Goal: Transaction & Acquisition: Purchase product/service

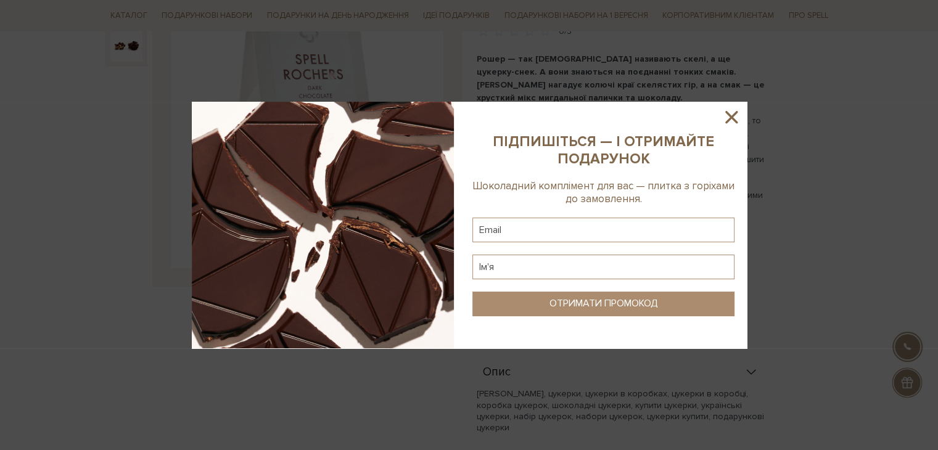
click at [845, 158] on div at bounding box center [469, 225] width 938 height 450
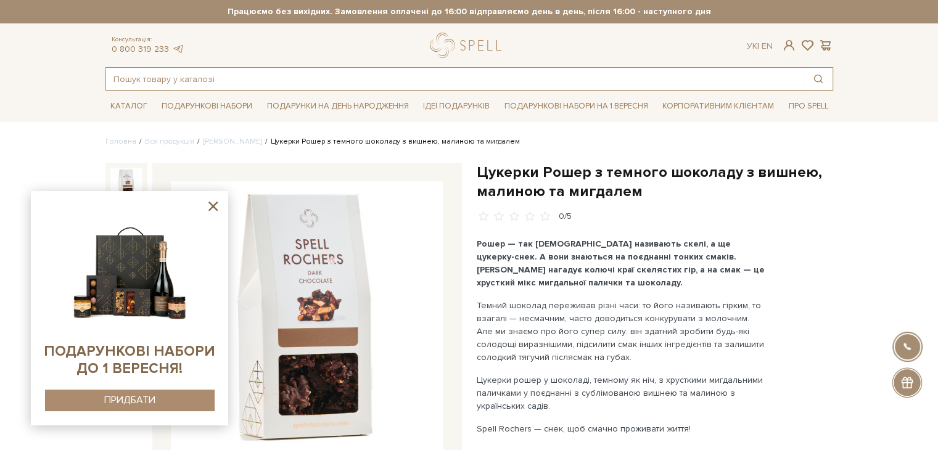
click at [293, 77] on input "text" at bounding box center [455, 79] width 698 height 22
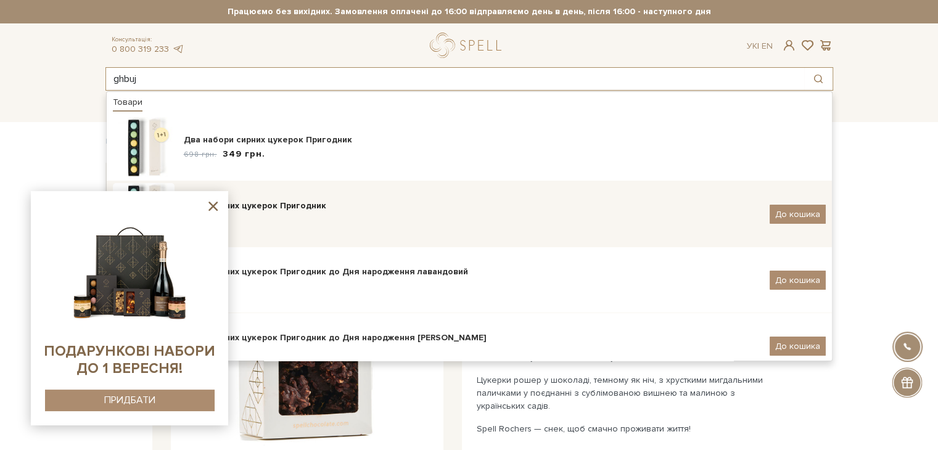
type input "ghbuj"
click at [334, 207] on div "Набір сирних цукерок Пригодник" at bounding box center [472, 206] width 576 height 12
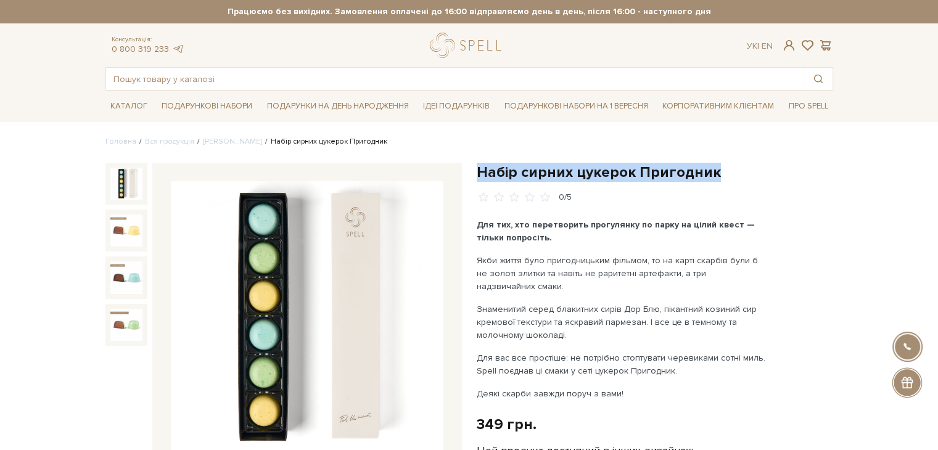
drag, startPoint x: 479, startPoint y: 171, endPoint x: 710, endPoint y: 158, distance: 230.9
copy h1 "Набір сирних цукерок Пригодник"
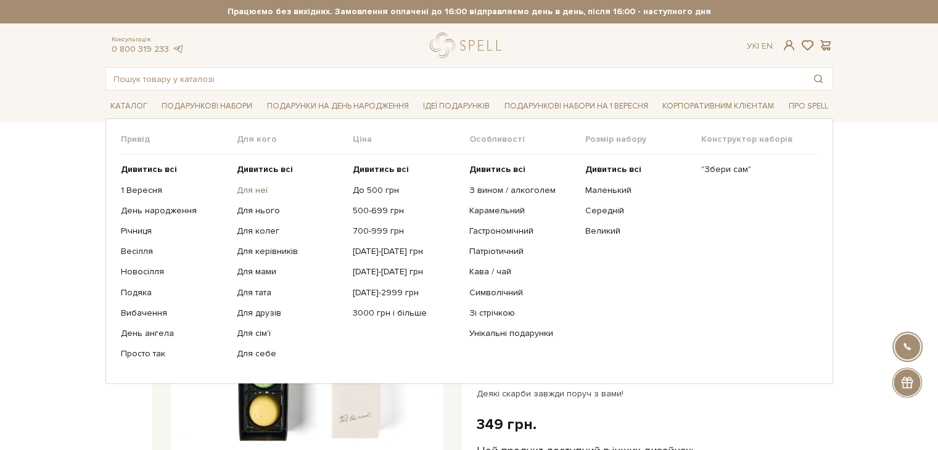
click at [252, 186] on link "Для неї" at bounding box center [290, 190] width 107 height 11
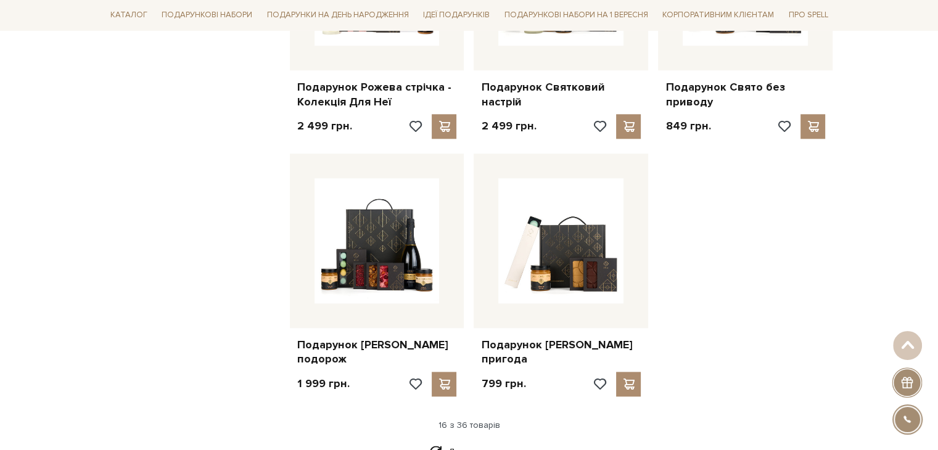
scroll to position [1479, 0]
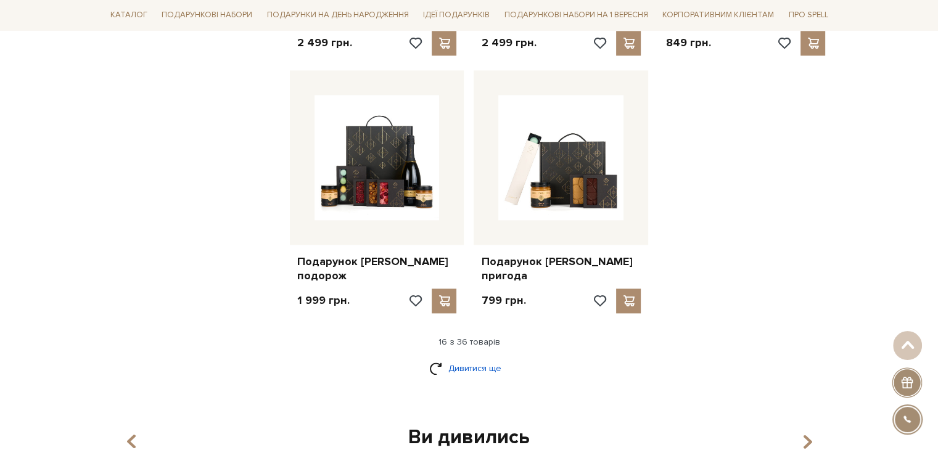
click at [465, 358] on link "Дивитися ще" at bounding box center [469, 369] width 80 height 22
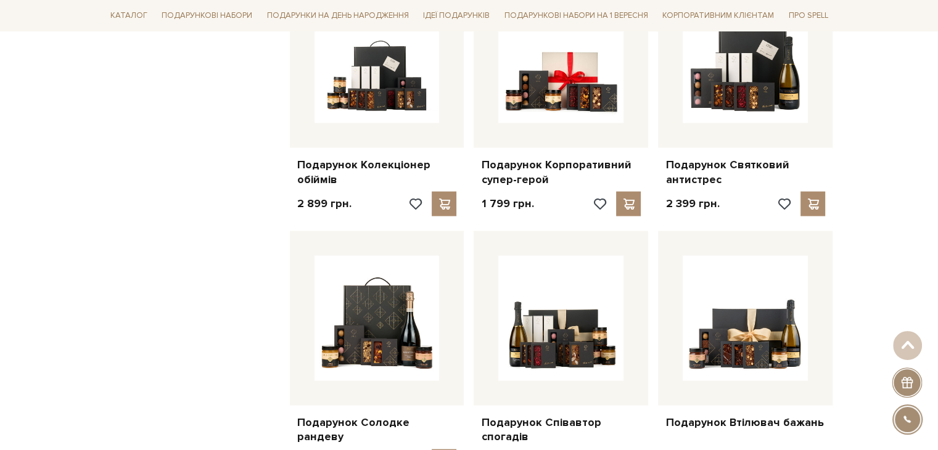
scroll to position [2774, 0]
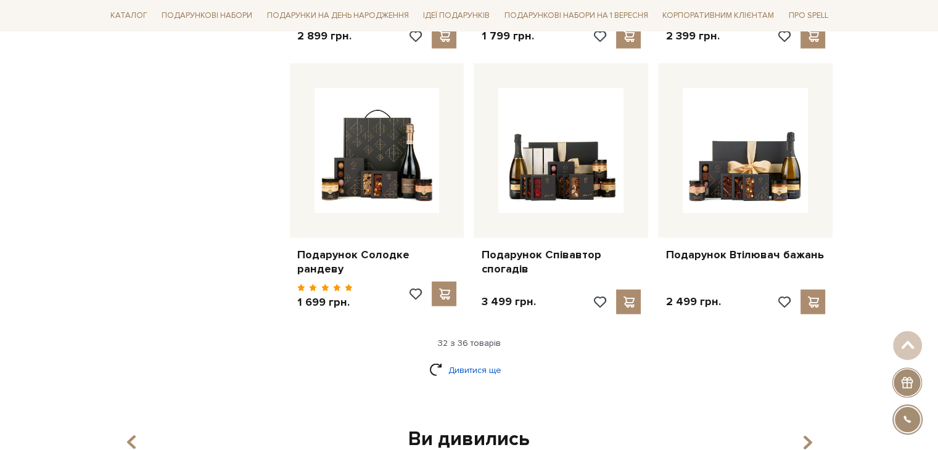
click at [495, 359] on link "Дивитися ще" at bounding box center [469, 370] width 80 height 22
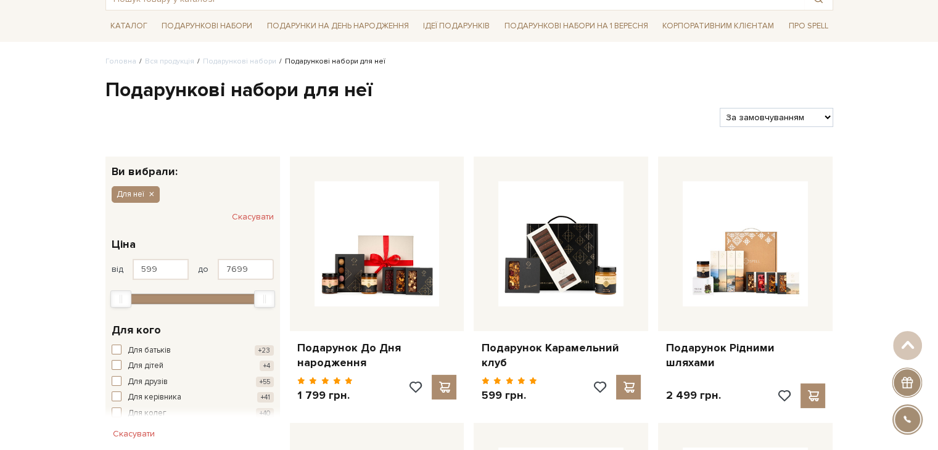
scroll to position [75, 0]
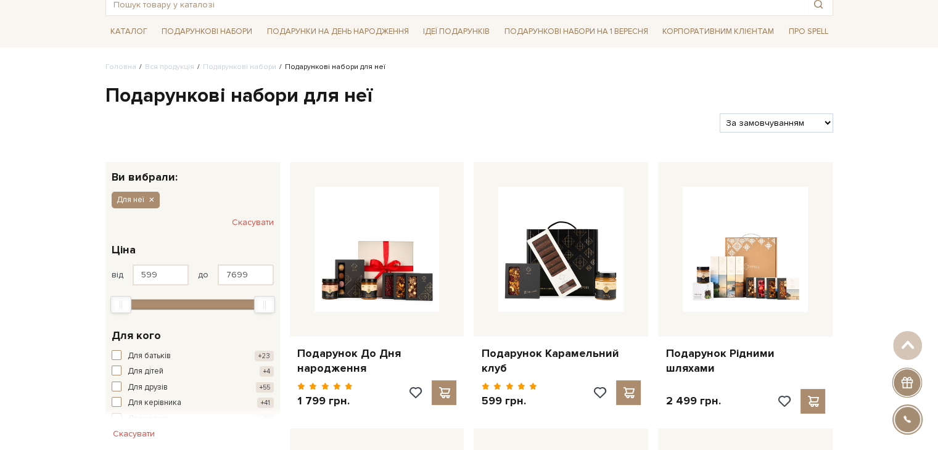
click at [809, 128] on select "За замовчуванням За Ціною (зростання) За Ціною (зменшення) Новинки За популярні…" at bounding box center [775, 122] width 113 height 19
select select "https://spellchocolate.com/our-productions/podarunkovi-box/dlja-neji?sort=p.pri…"
click at [719, 113] on select "За замовчуванням За Ціною (зростання) За Ціною (зменшення) Новинки За популярні…" at bounding box center [775, 122] width 113 height 19
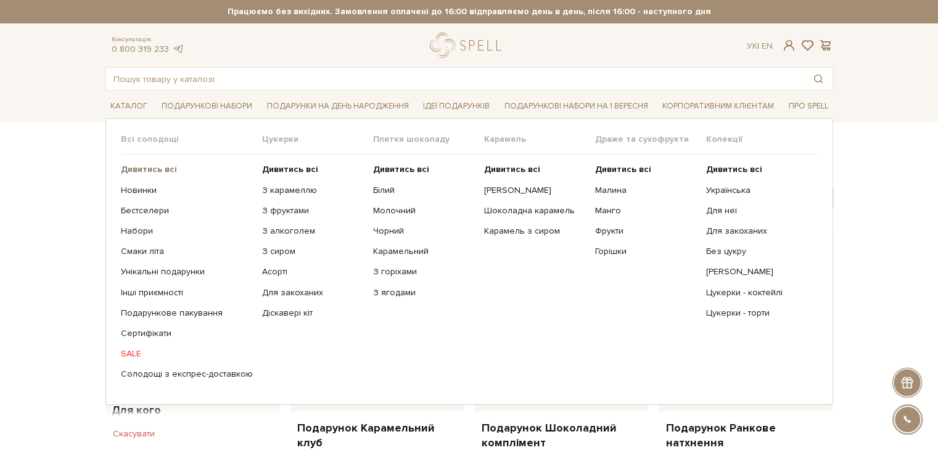
click at [141, 166] on b "Дивитись всі" at bounding box center [149, 169] width 56 height 10
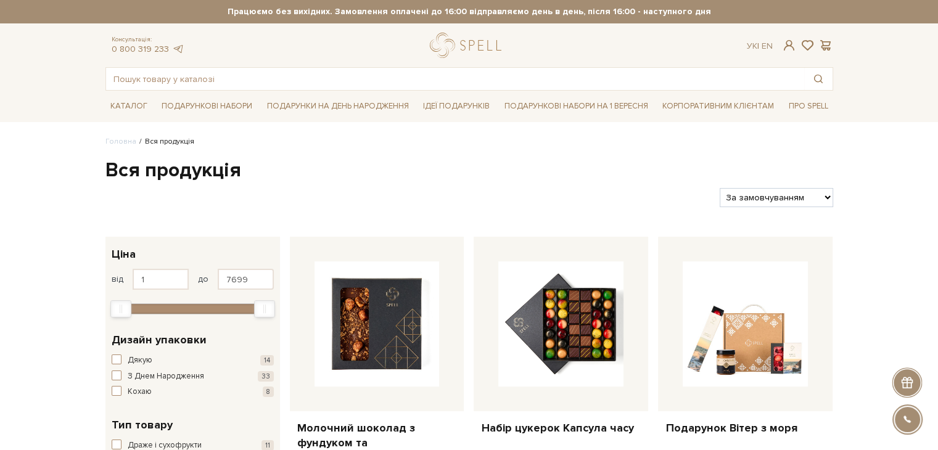
click at [774, 192] on select "За замовчуванням За Ціною (зростання) За Ціною (зменшення) Новинки За популярні…" at bounding box center [775, 197] width 113 height 19
select select "https://spellchocolate.com/our-productions/?sort=p.price&order=ASC"
click at [719, 188] on select "За замовчуванням За Ціною (зростання) За Ціною (зменшення) Новинки За популярні…" at bounding box center [775, 197] width 113 height 19
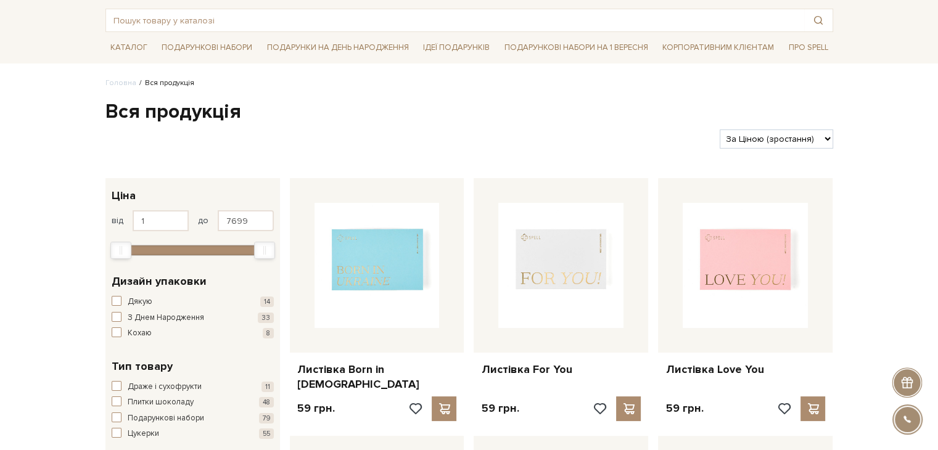
scroll to position [62, 0]
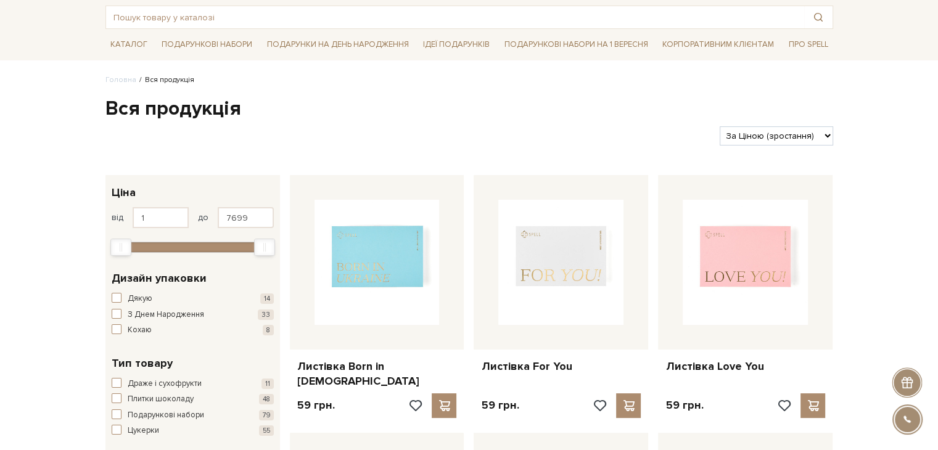
click at [808, 132] on select "За замовчуванням За Ціною (зростання) За Ціною (зменшення) Новинки За популярні…" at bounding box center [775, 135] width 113 height 19
select select "[URL][DOMAIN_NAME]"
click at [719, 126] on select "За замовчуванням За Ціною (зростання) За Ціною (зменшення) Новинки За популярні…" at bounding box center [775, 135] width 113 height 19
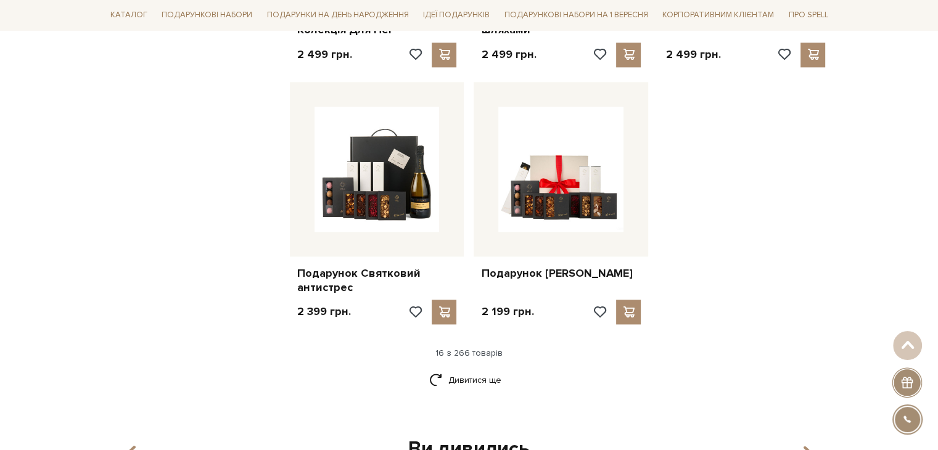
scroll to position [1541, 0]
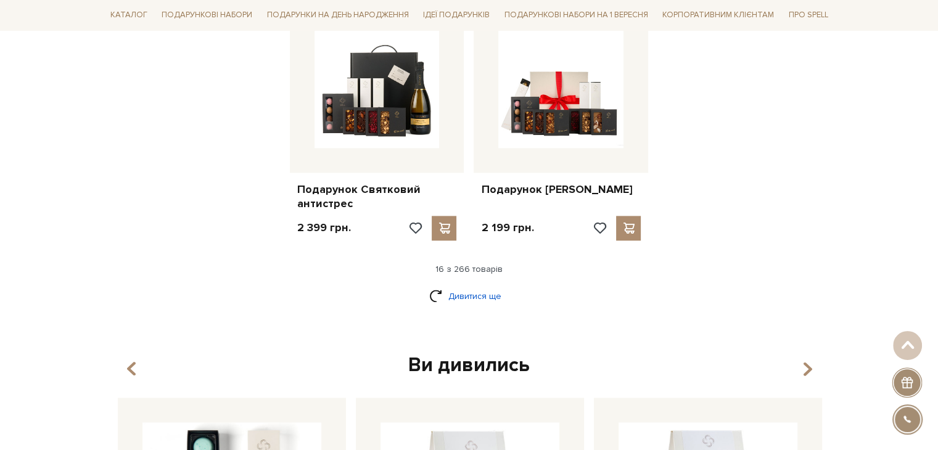
click at [462, 290] on link "Дивитися ще" at bounding box center [469, 296] width 80 height 22
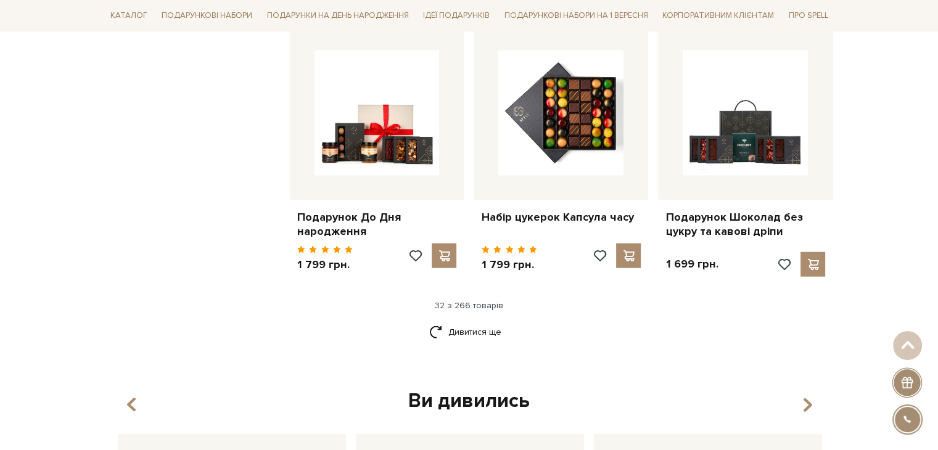
scroll to position [2836, 0]
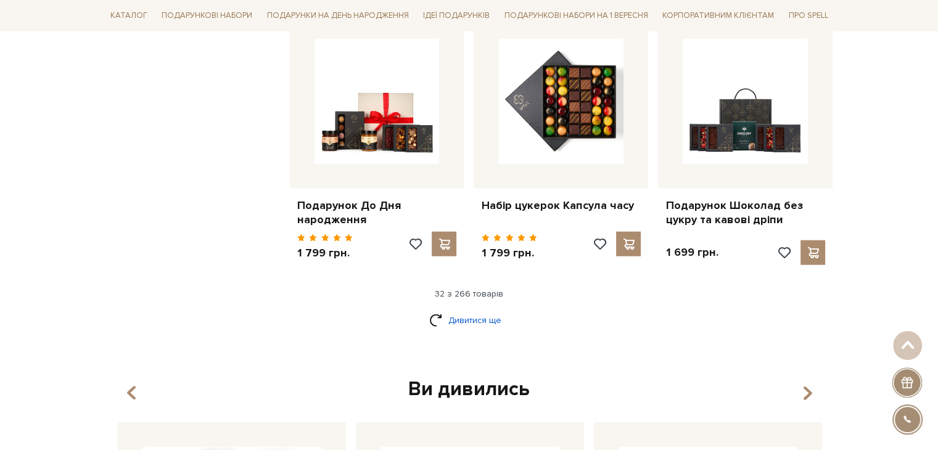
click at [468, 319] on link "Дивитися ще" at bounding box center [469, 320] width 80 height 22
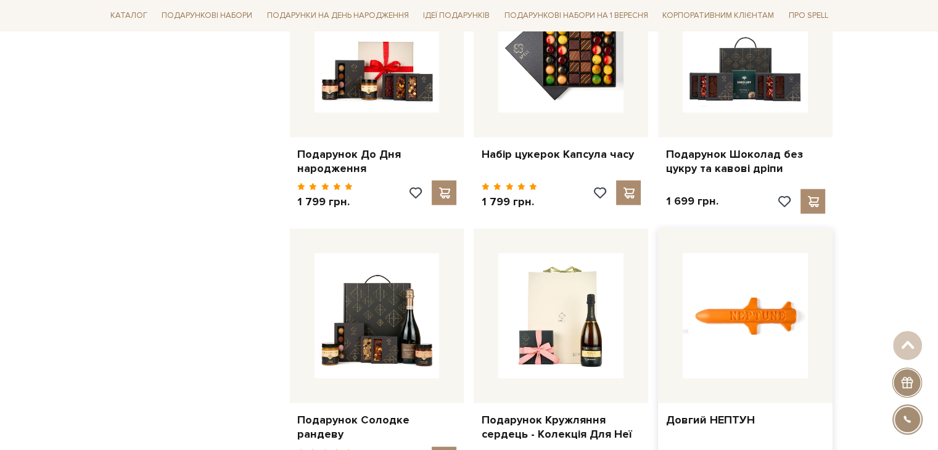
scroll to position [2959, 0]
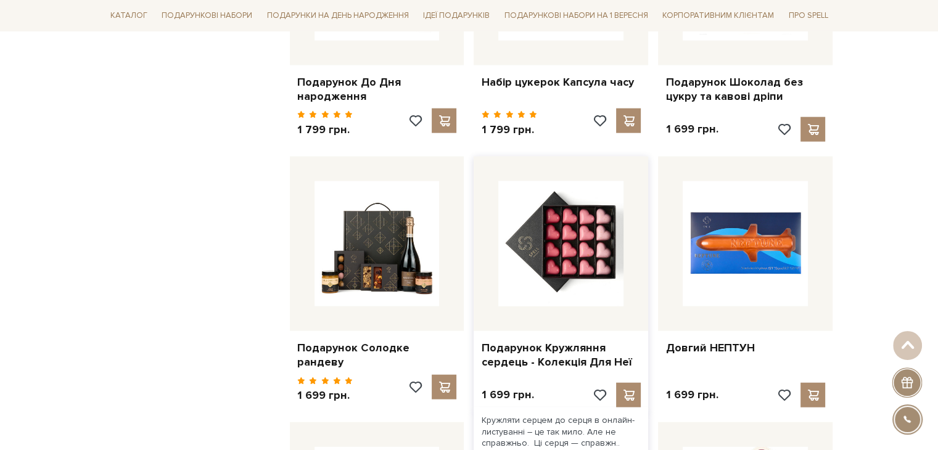
click at [586, 217] on img at bounding box center [560, 243] width 125 height 125
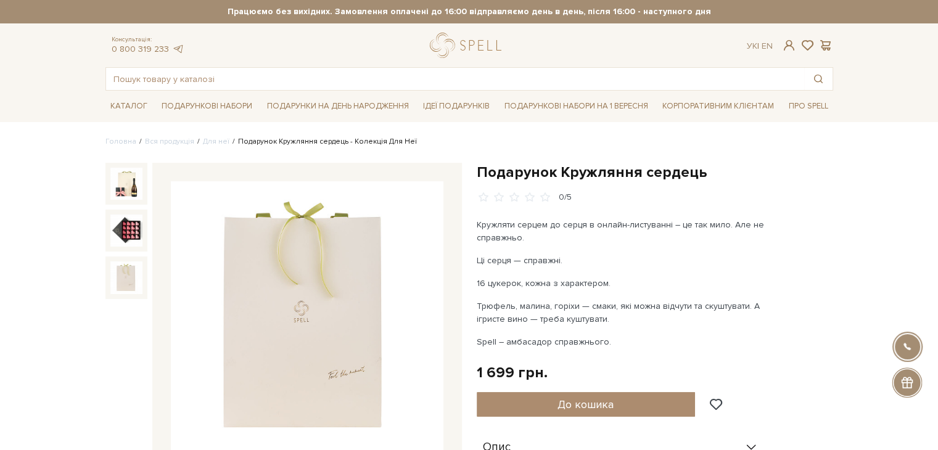
click at [121, 272] on img at bounding box center [126, 277] width 32 height 32
click at [205, 138] on link "Для неї" at bounding box center [216, 141] width 27 height 9
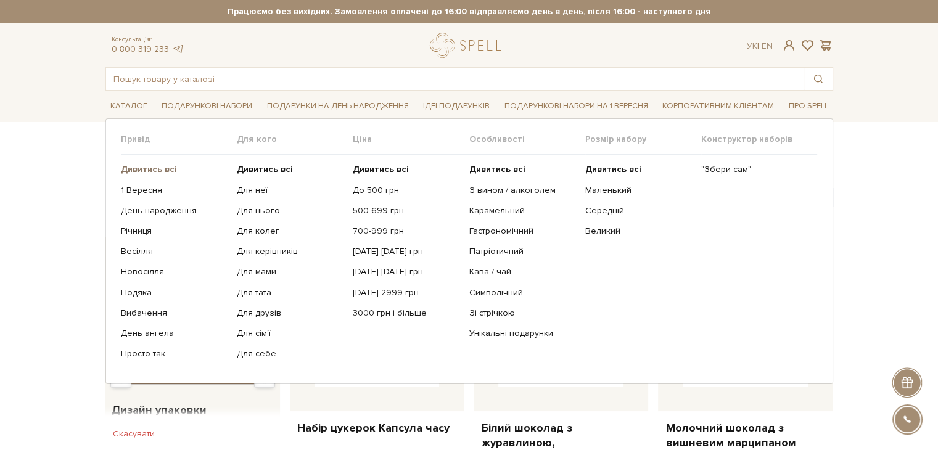
click at [155, 171] on b "Дивитись всі" at bounding box center [149, 169] width 56 height 10
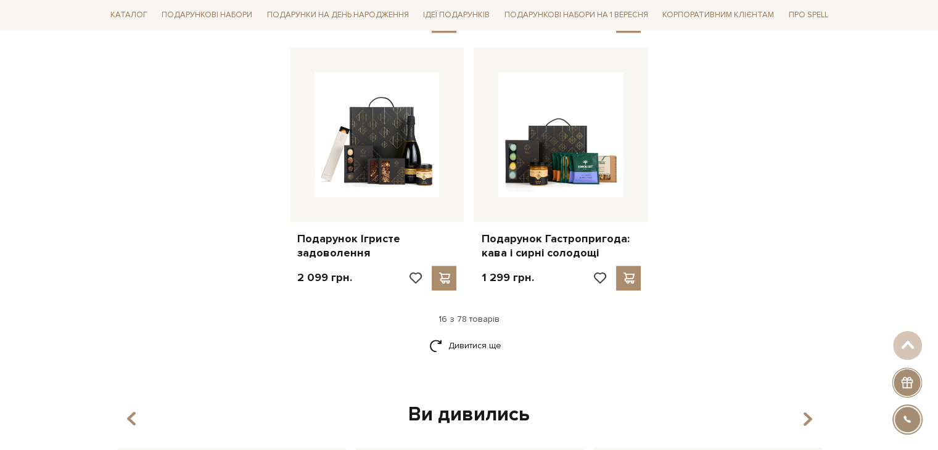
scroll to position [1541, 0]
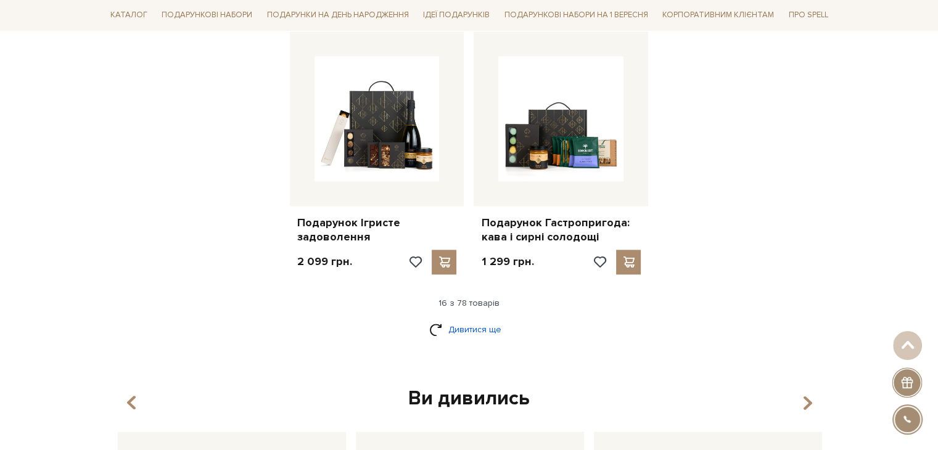
click at [473, 329] on link "Дивитися ще" at bounding box center [469, 330] width 80 height 22
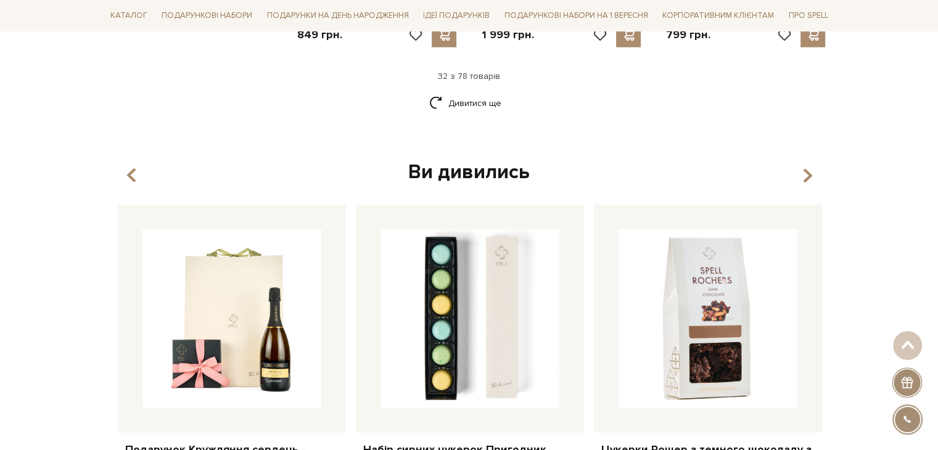
scroll to position [3021, 0]
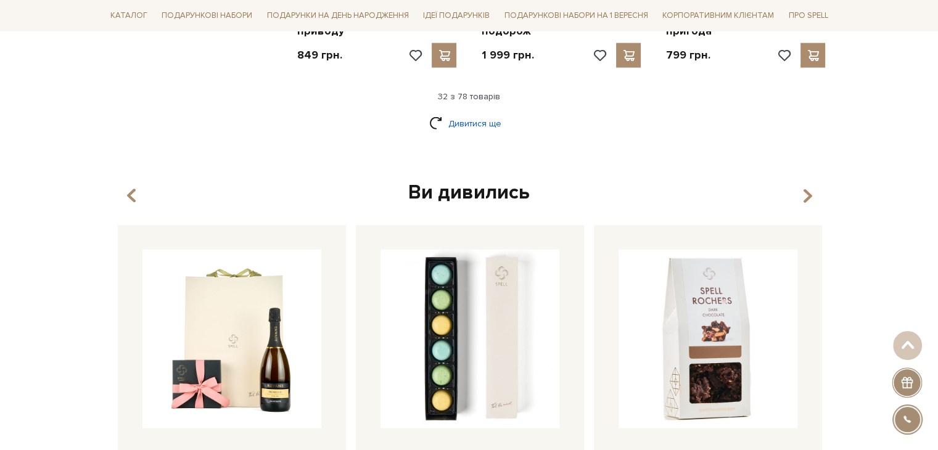
click at [458, 121] on link "Дивитися ще" at bounding box center [469, 124] width 80 height 22
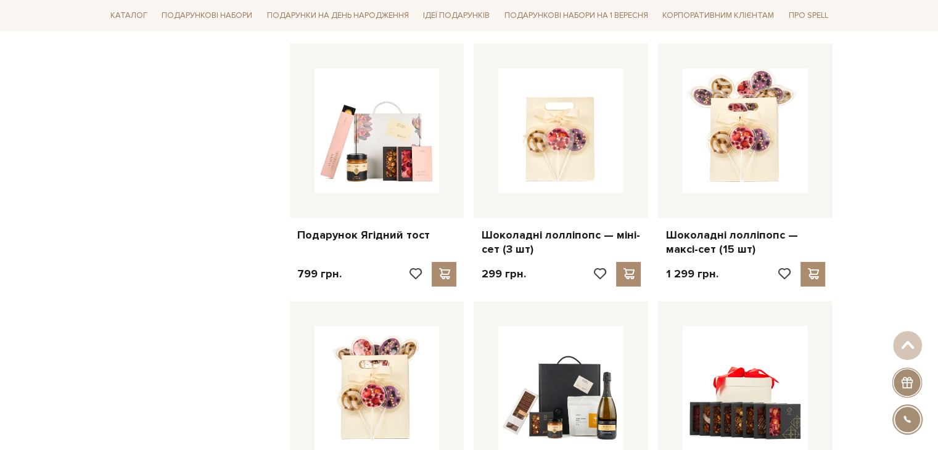
scroll to position [4007, 0]
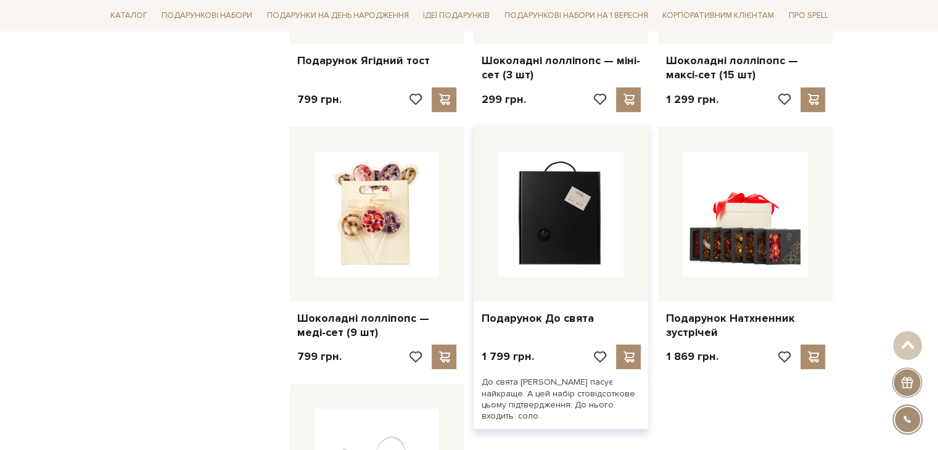
click at [542, 208] on img at bounding box center [560, 214] width 125 height 125
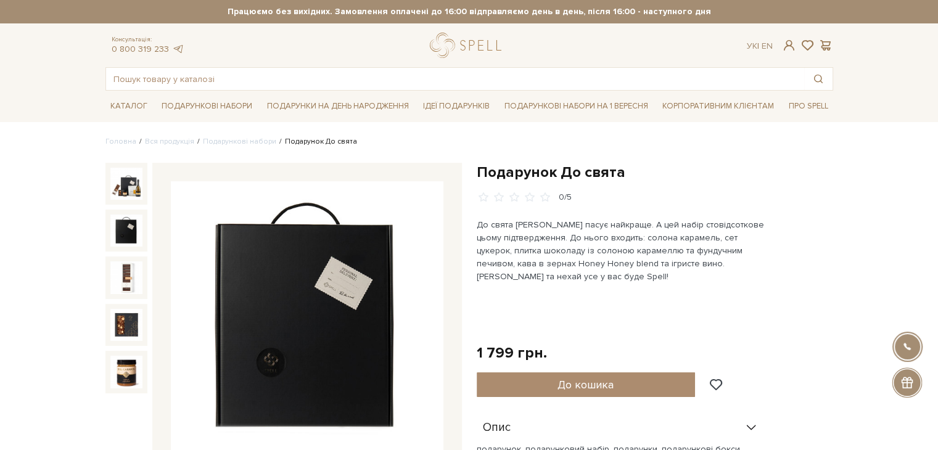
click at [135, 231] on img at bounding box center [126, 231] width 32 height 32
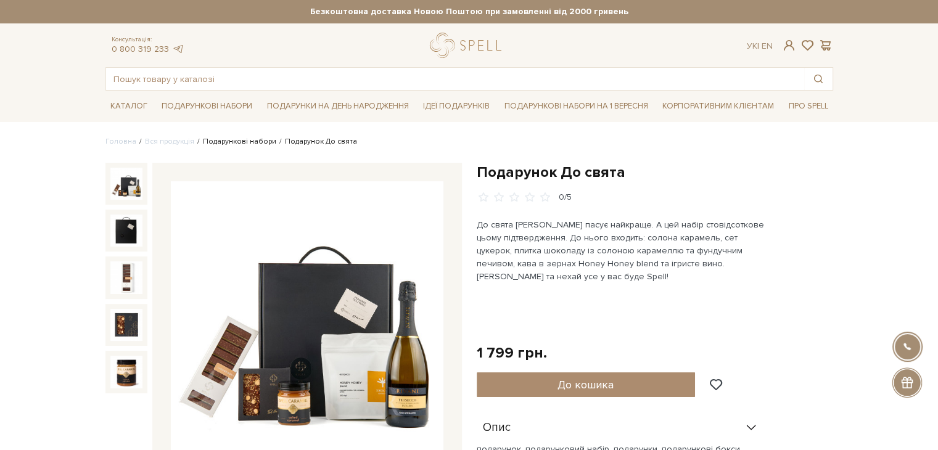
click at [227, 142] on link "Подарункові набори" at bounding box center [239, 141] width 73 height 9
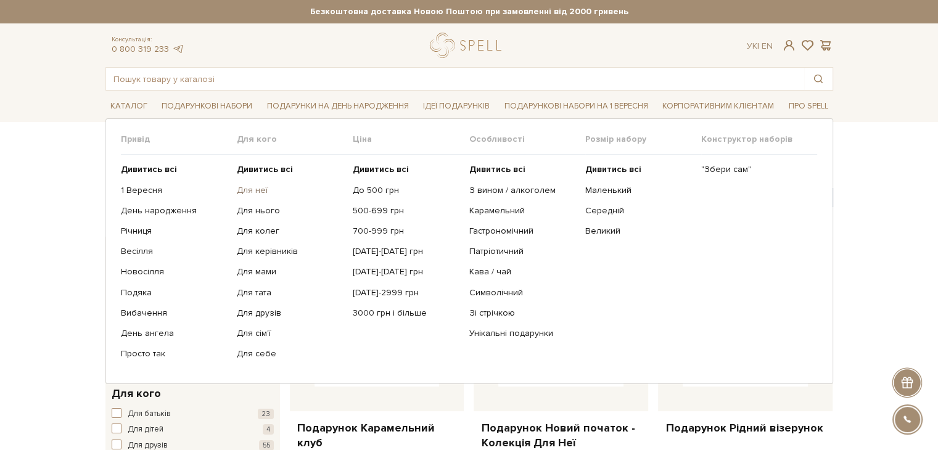
click at [253, 192] on link "Для неї" at bounding box center [290, 190] width 107 height 11
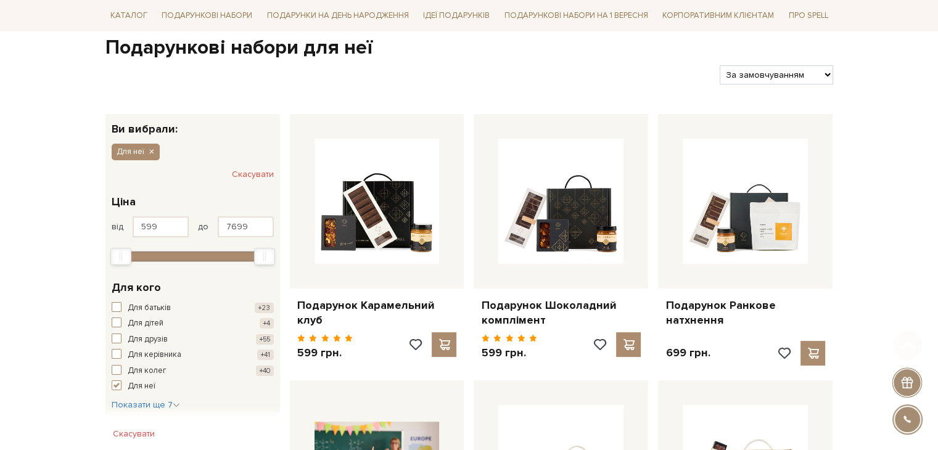
scroll to position [123, 0]
click at [808, 77] on select "За замовчуванням За Ціною (зростання) За Ціною (зменшення) Новинки За популярні…" at bounding box center [775, 74] width 113 height 19
select select "https://spellchocolate.com/our-productions/podarunkovi-box/dlja-neji?sort=p.pri…"
click at [719, 65] on select "За замовчуванням За Ціною (зростання) За Ціною (зменшення) Новинки За популярні…" at bounding box center [775, 74] width 113 height 19
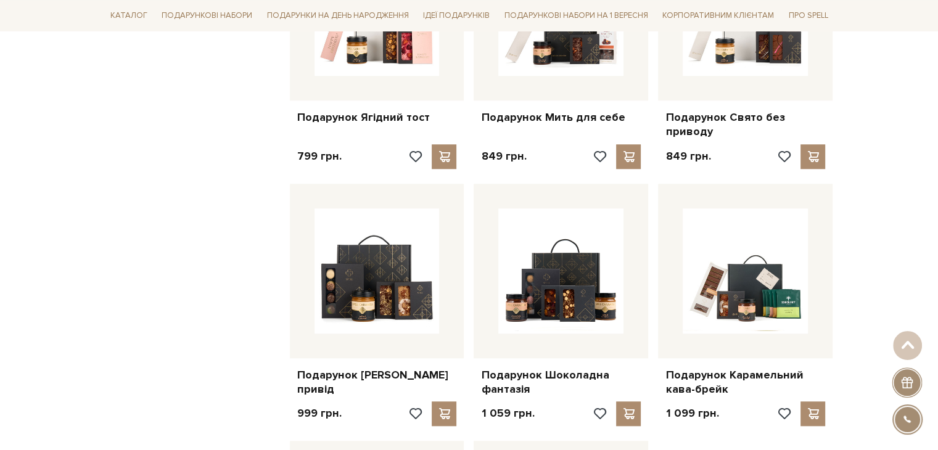
scroll to position [1048, 0]
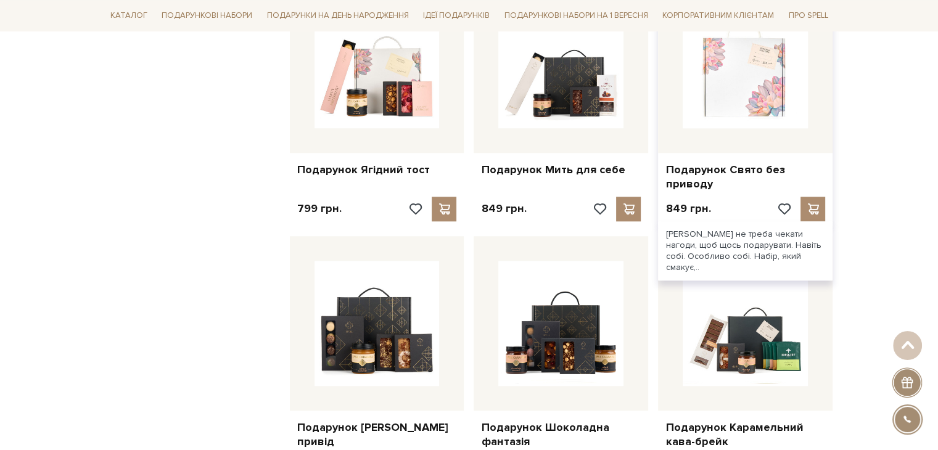
click at [736, 74] on img at bounding box center [744, 65] width 125 height 125
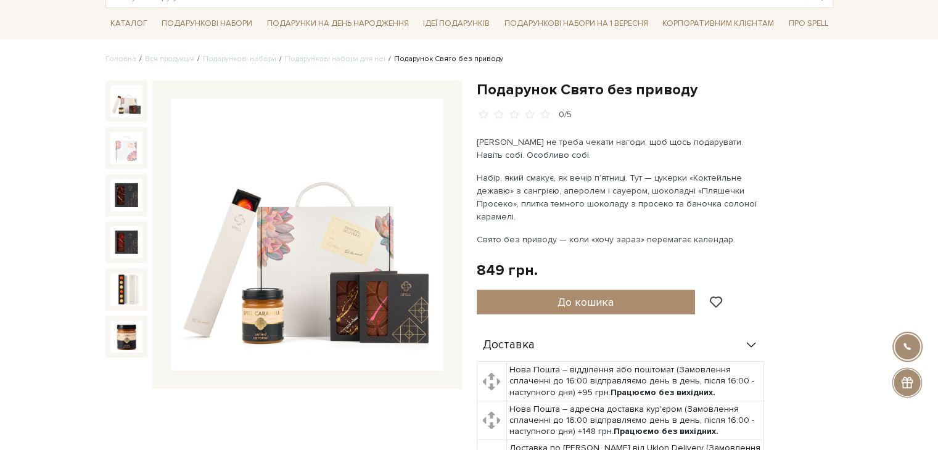
scroll to position [62, 0]
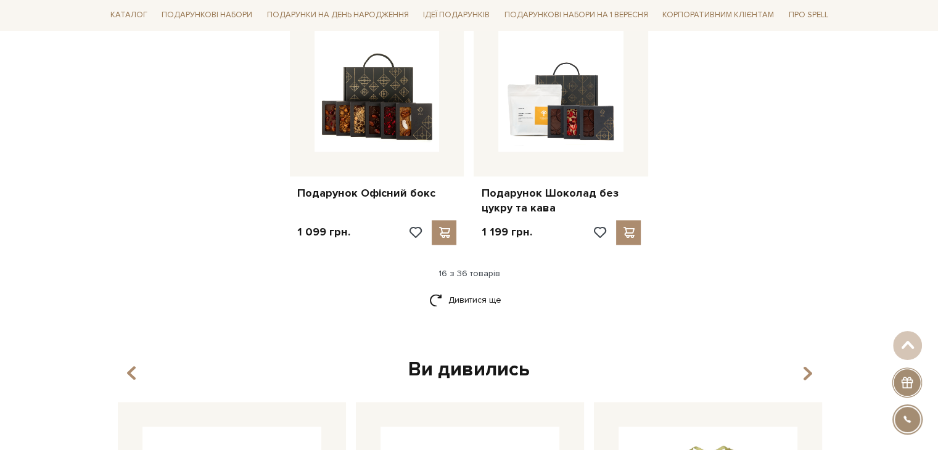
scroll to position [1541, 0]
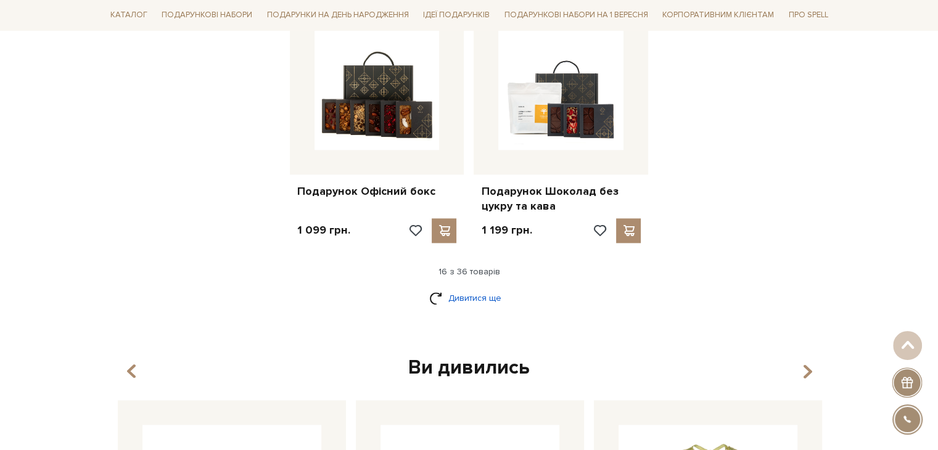
click at [489, 299] on link "Дивитися ще" at bounding box center [469, 298] width 80 height 22
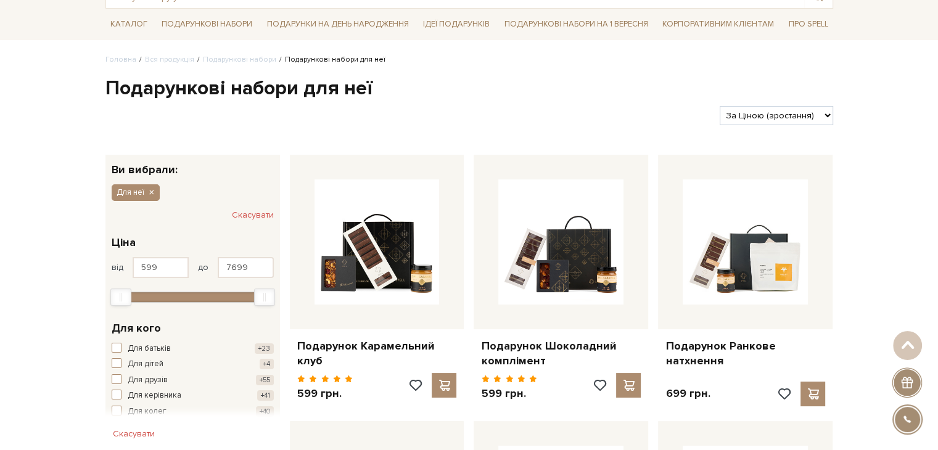
scroll to position [0, 0]
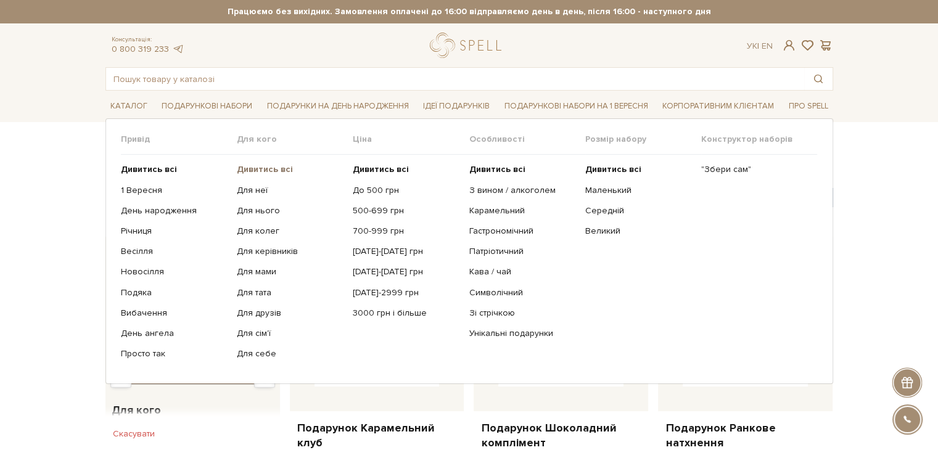
click at [259, 166] on b "Дивитись всі" at bounding box center [265, 169] width 56 height 10
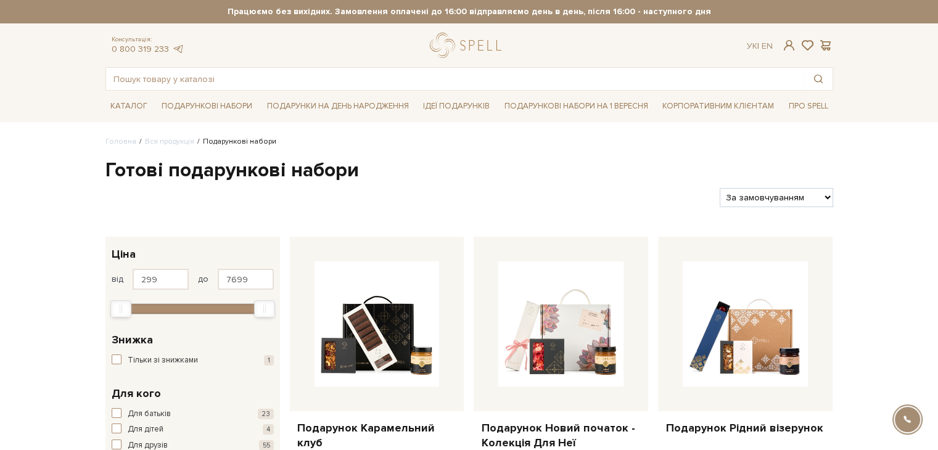
drag, startPoint x: 752, startPoint y: 196, endPoint x: 757, endPoint y: 205, distance: 10.5
click at [752, 196] on select "За замовчуванням За Ціною (зростання) За Ціною (зменшення) Новинки За популярні…" at bounding box center [775, 197] width 113 height 19
select select "[URL][DOMAIN_NAME]"
click at [719, 188] on select "За замовчуванням За Ціною (зростання) За Ціною (зменшення) Новинки За популярні…" at bounding box center [775, 197] width 113 height 19
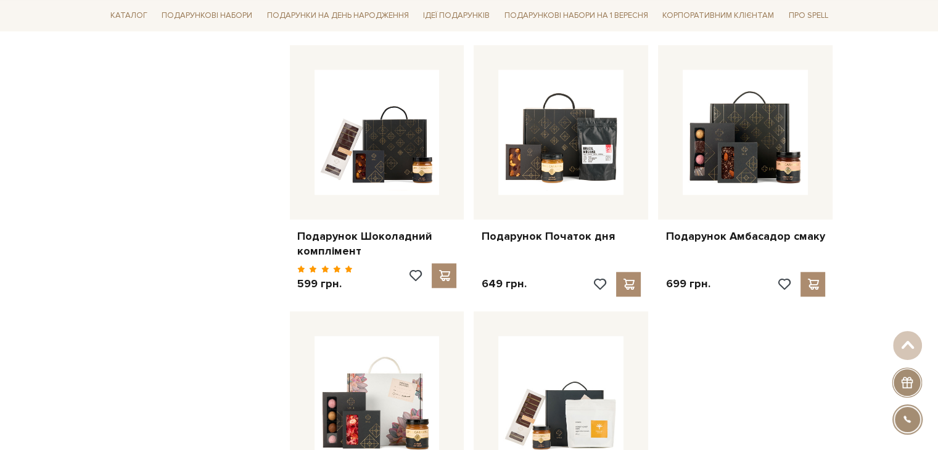
scroll to position [1418, 0]
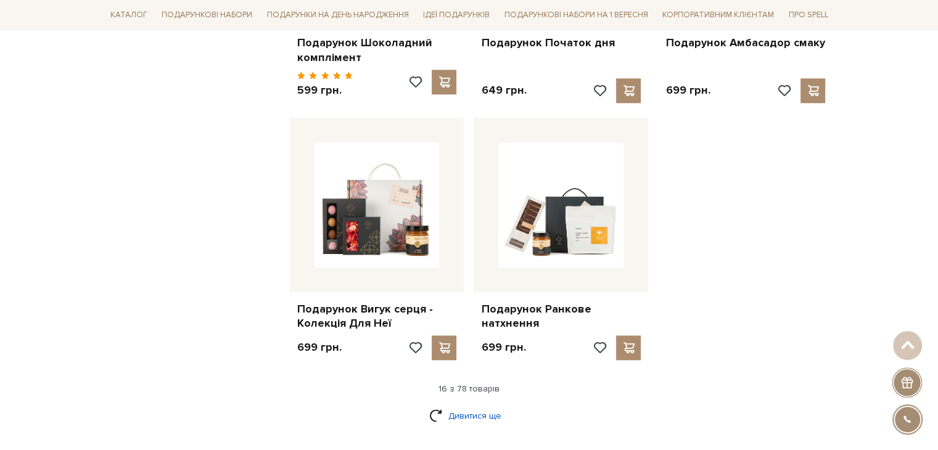
click at [478, 409] on link "Дивитися ще" at bounding box center [469, 416] width 80 height 22
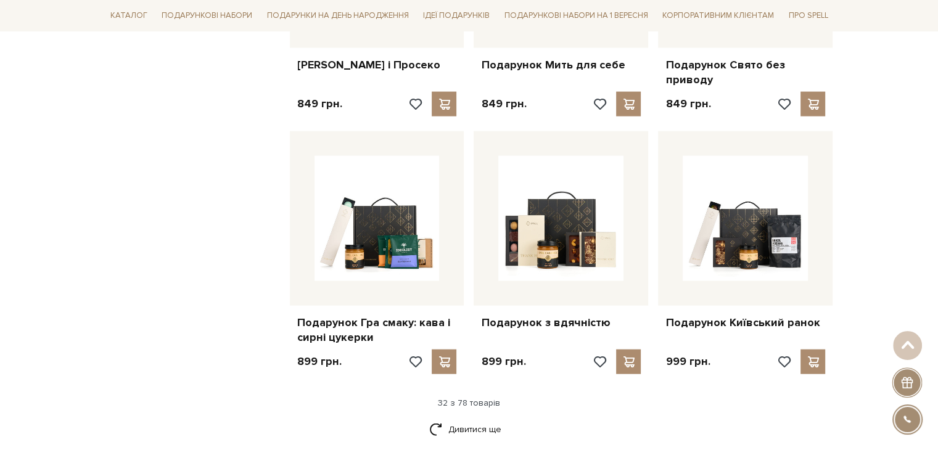
scroll to position [2712, 0]
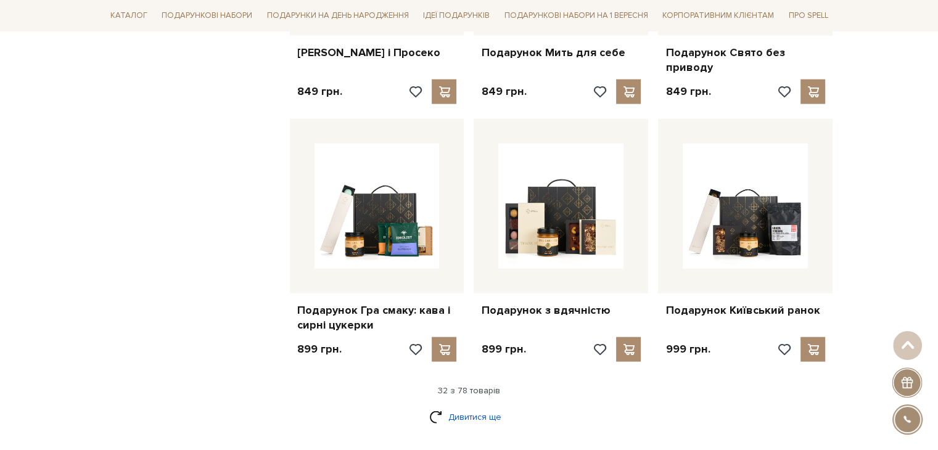
click at [473, 408] on link "Дивитися ще" at bounding box center [469, 417] width 80 height 22
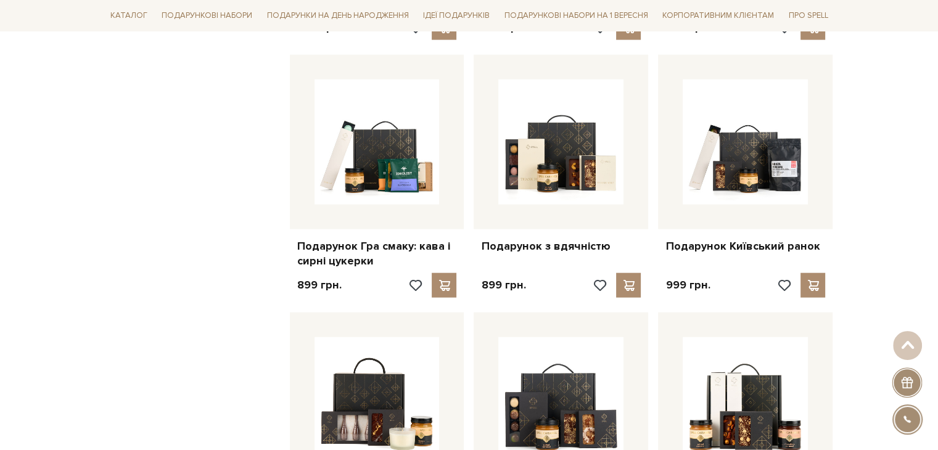
scroll to position [2774, 0]
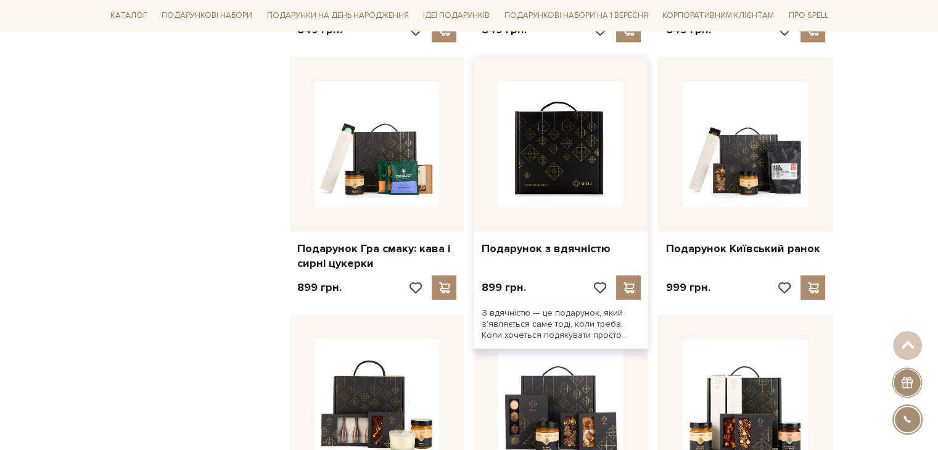
click at [600, 158] on img at bounding box center [560, 144] width 125 height 125
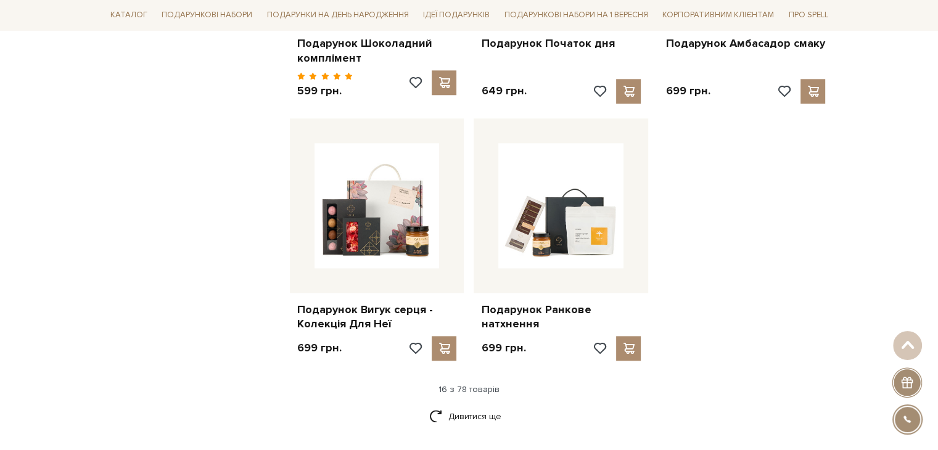
scroll to position [1566, 0]
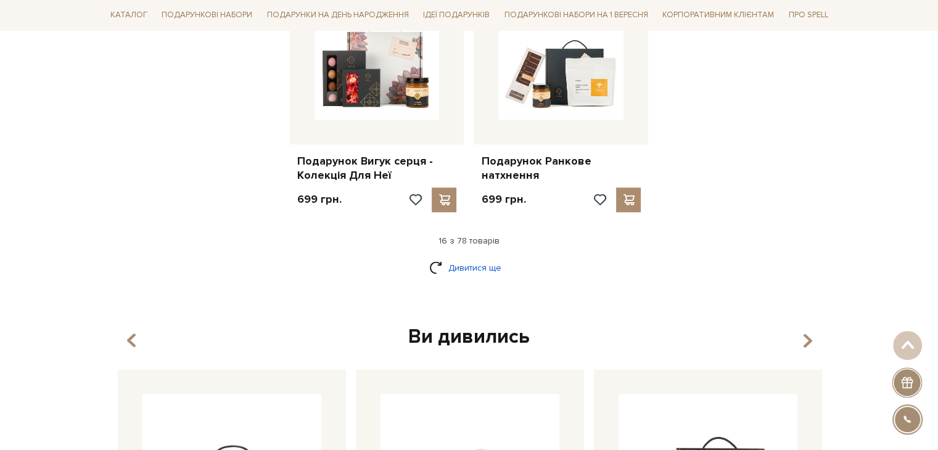
click at [475, 257] on link "Дивитися ще" at bounding box center [469, 268] width 80 height 22
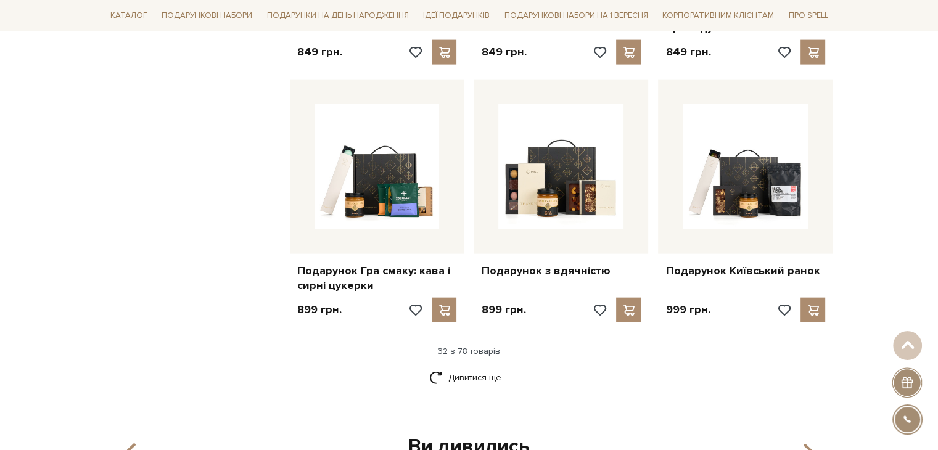
scroll to position [2860, 0]
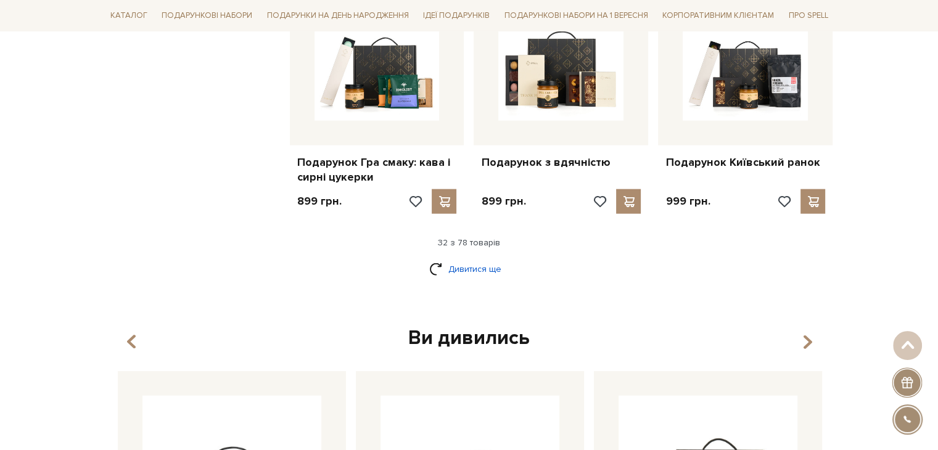
click at [477, 258] on link "Дивитися ще" at bounding box center [469, 269] width 80 height 22
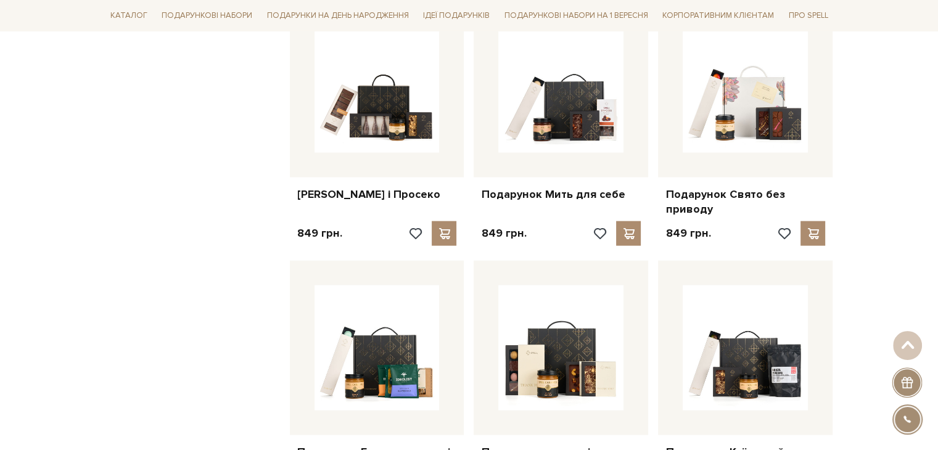
scroll to position [2490, 0]
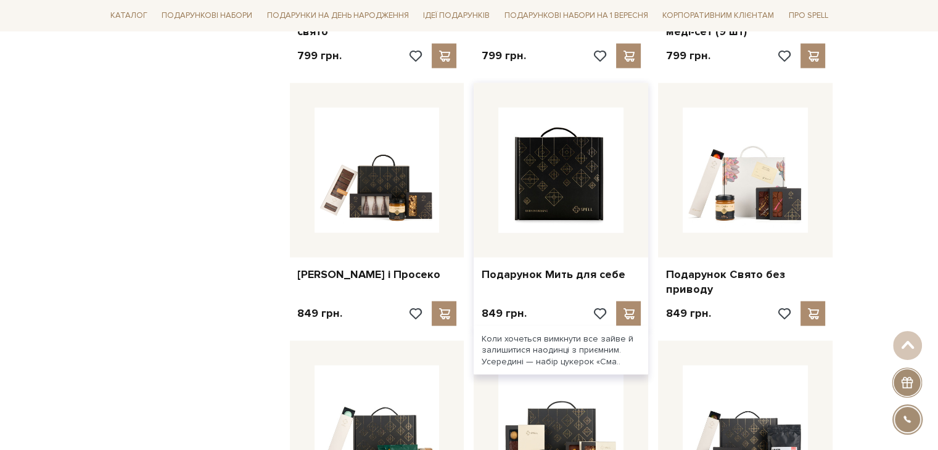
click at [561, 192] on img at bounding box center [560, 170] width 125 height 125
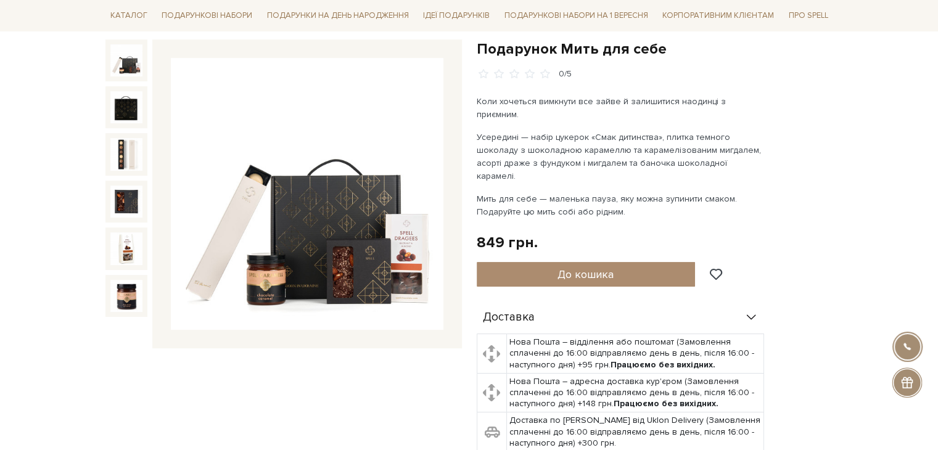
click at [832, 179] on div "Подарунок Мить для себе 0/5 Коли хочеться вимкнути все зайве й залишитися наоди…" at bounding box center [655, 319] width 356 height 561
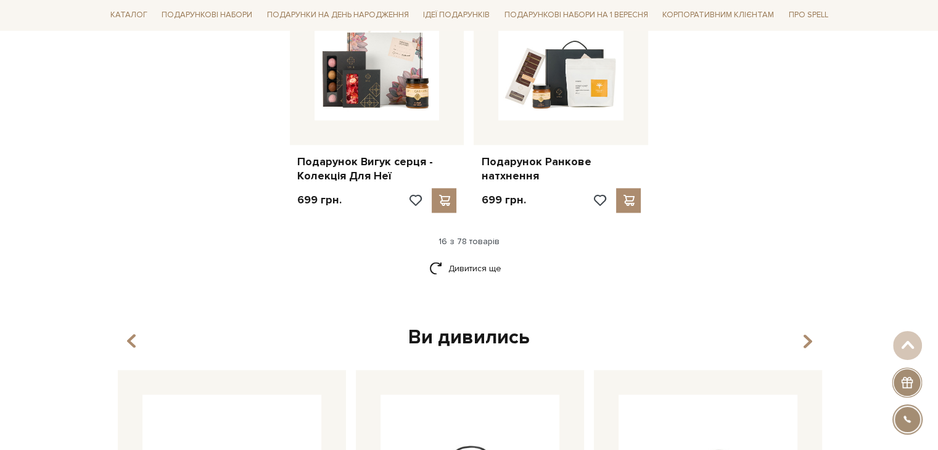
scroll to position [1566, 0]
click at [478, 260] on link "Дивитися ще" at bounding box center [469, 268] width 80 height 22
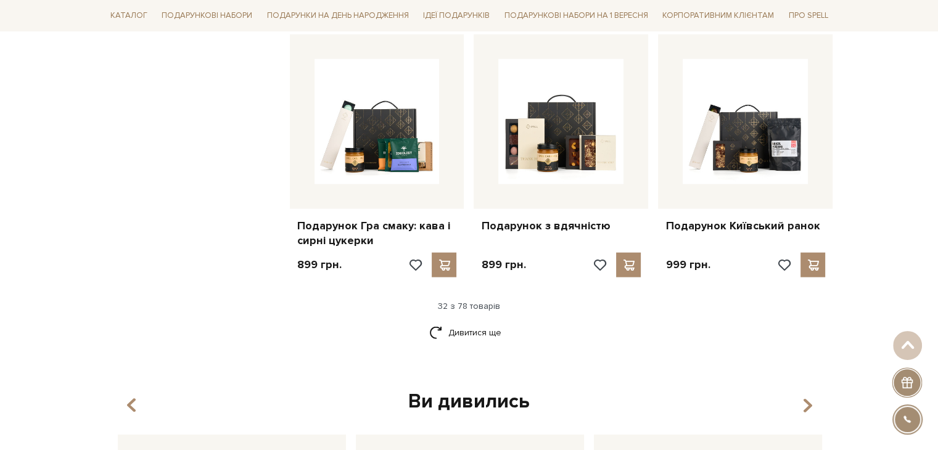
scroll to position [2799, 0]
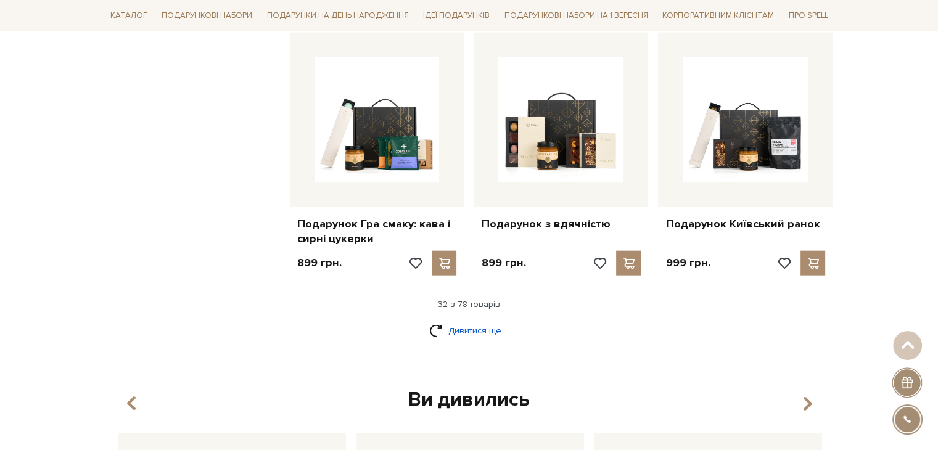
click at [457, 321] on link "Дивитися ще" at bounding box center [469, 331] width 80 height 22
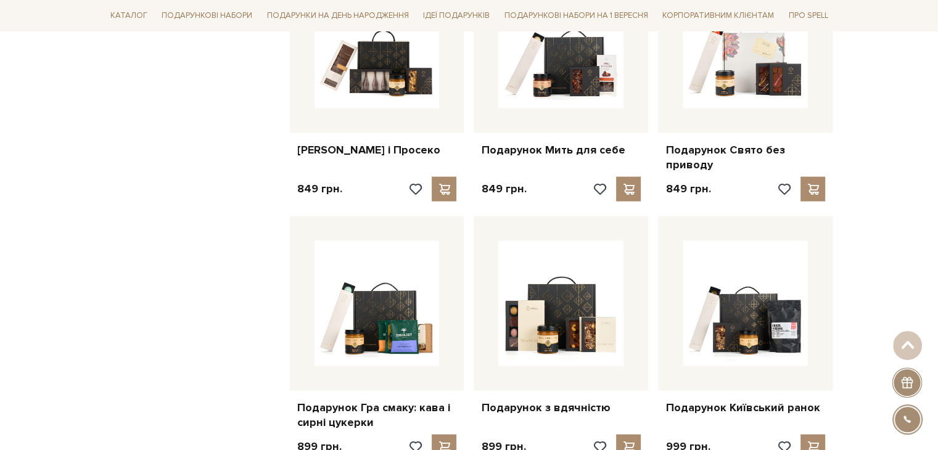
scroll to position [2614, 0]
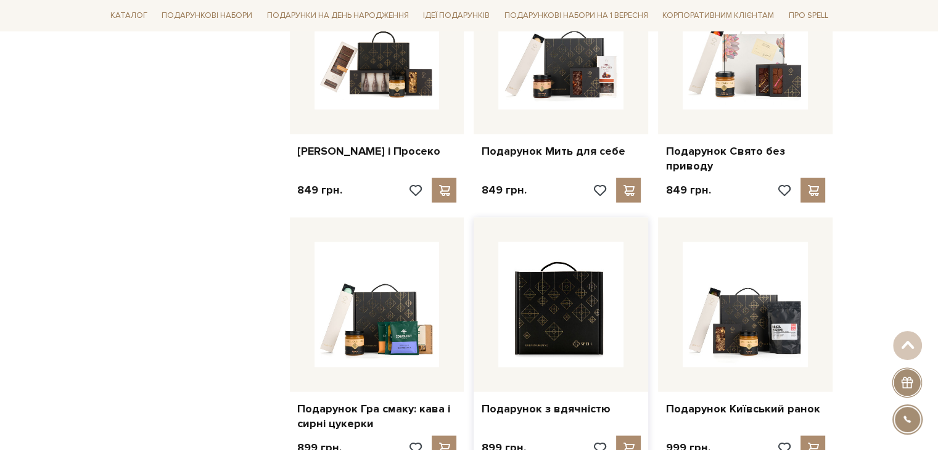
click at [567, 280] on img at bounding box center [560, 304] width 125 height 125
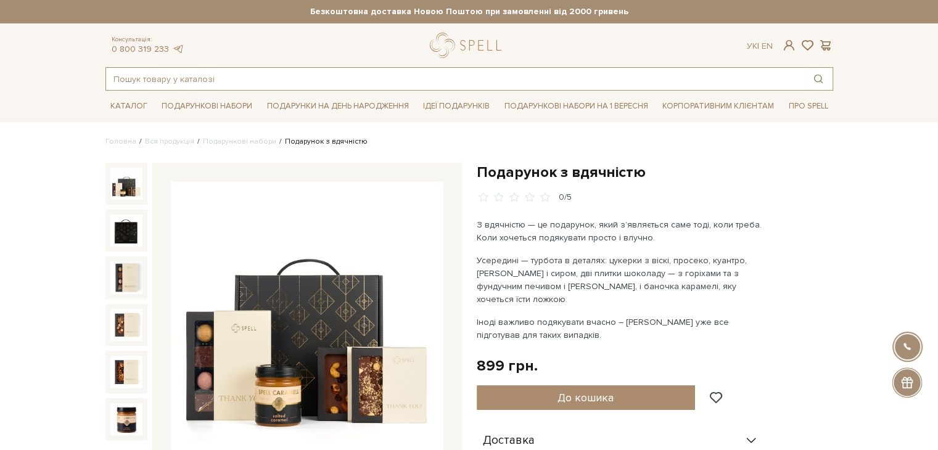
click at [205, 77] on input "text" at bounding box center [455, 79] width 698 height 22
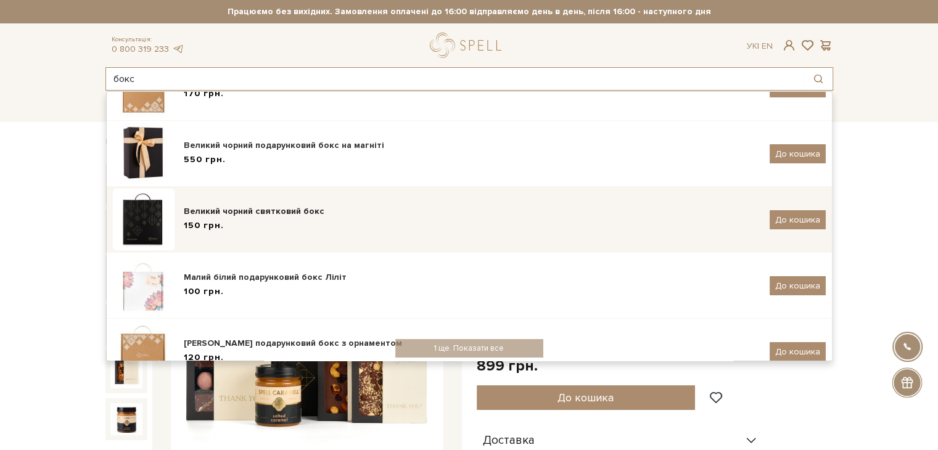
scroll to position [240, 0]
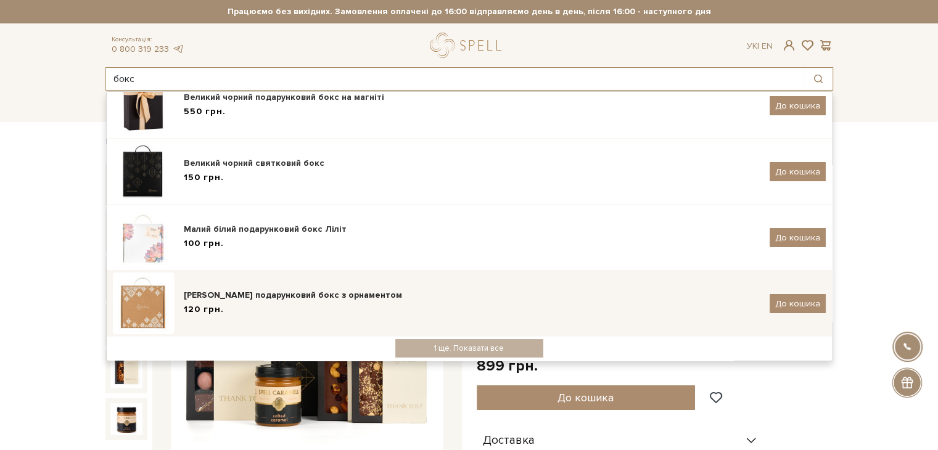
type input "бокс"
click at [260, 289] on div "[PERSON_NAME] подарунковий бокс з орнаментом" at bounding box center [472, 295] width 576 height 12
